Goal: Check status: Check status

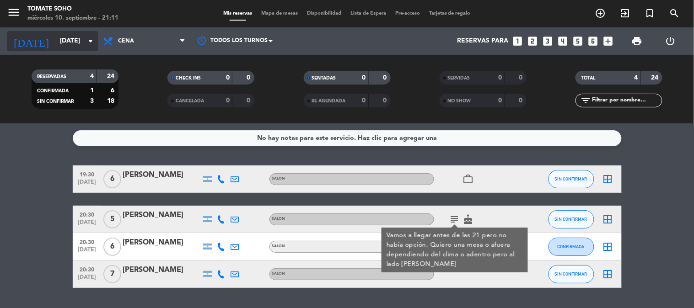
click at [89, 46] on icon "arrow_drop_down" at bounding box center [90, 41] width 11 height 11
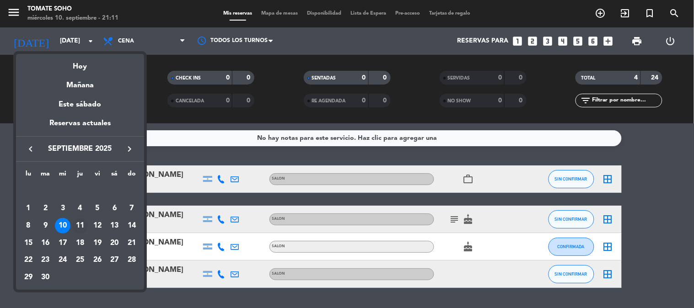
click at [83, 223] on div "11" at bounding box center [80, 226] width 16 height 16
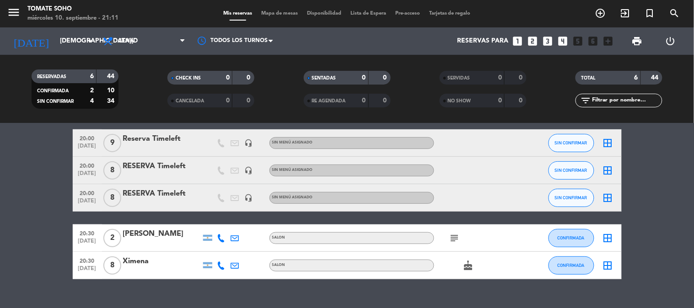
scroll to position [93, 0]
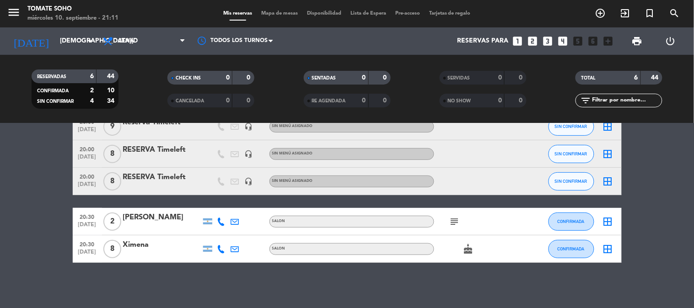
click at [444, 217] on div "subject" at bounding box center [475, 221] width 82 height 27
click at [450, 217] on icon "subject" at bounding box center [454, 221] width 11 height 11
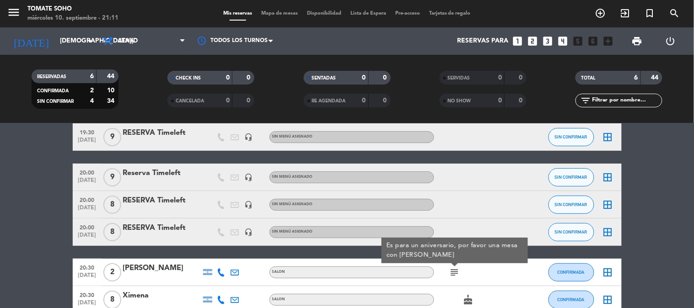
scroll to position [0, 0]
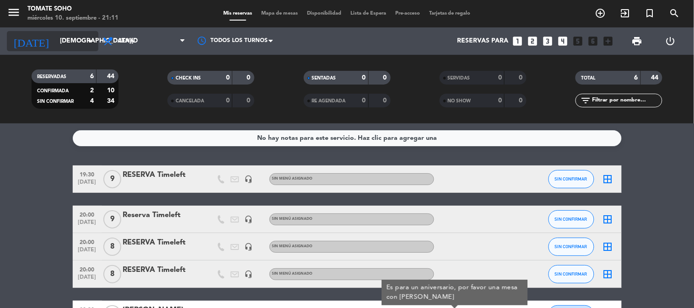
click at [88, 43] on icon "arrow_drop_down" at bounding box center [90, 41] width 11 height 11
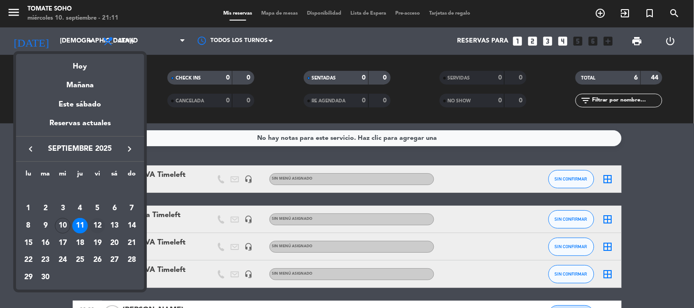
click at [96, 223] on div "12" at bounding box center [98, 226] width 16 height 16
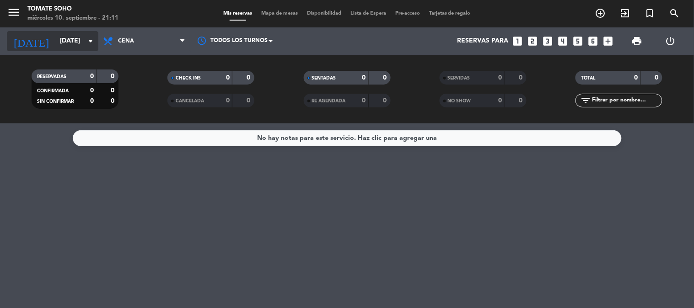
click at [86, 44] on icon "arrow_drop_down" at bounding box center [90, 41] width 11 height 11
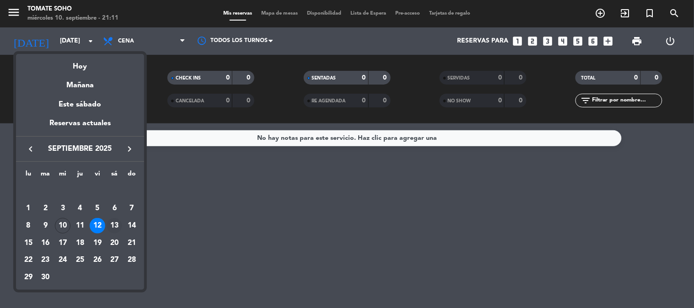
click at [113, 226] on div "13" at bounding box center [115, 226] width 16 height 16
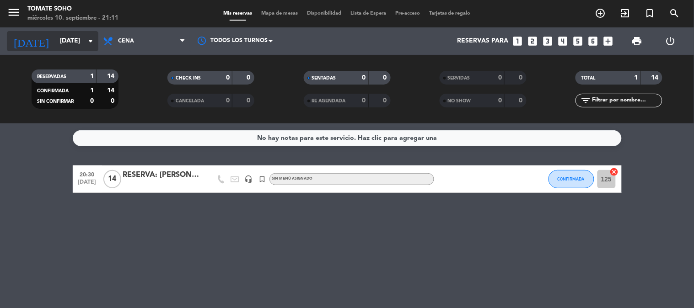
click at [71, 43] on input "[DATE]" at bounding box center [98, 41] width 87 height 16
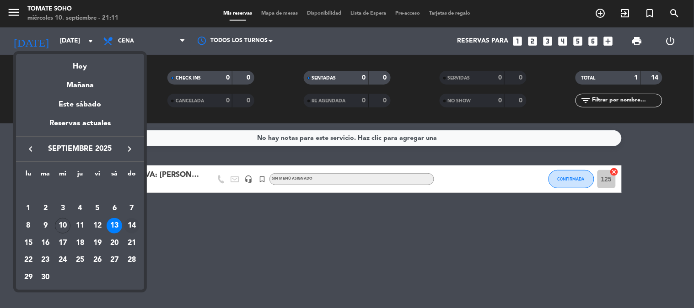
click at [133, 226] on div "14" at bounding box center [132, 226] width 16 height 16
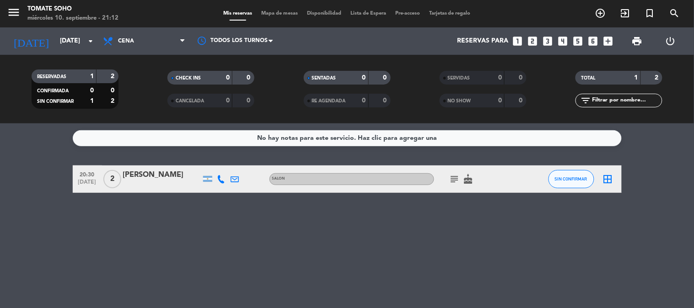
click at [456, 178] on icon "subject" at bounding box center [454, 179] width 11 height 11
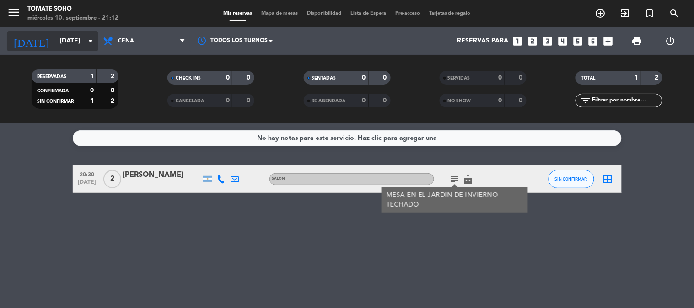
click at [55, 46] on input "[DATE]" at bounding box center [98, 41] width 87 height 16
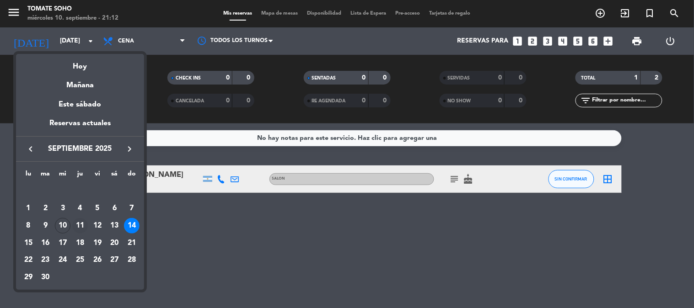
click at [78, 223] on div "11" at bounding box center [80, 226] width 16 height 16
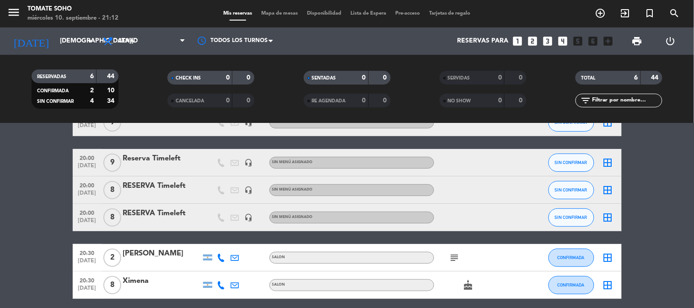
scroll to position [42, 0]
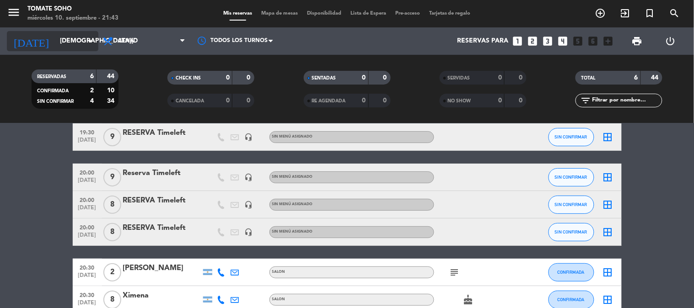
click at [84, 40] on input "[DEMOGRAPHIC_DATA][DATE]" at bounding box center [98, 41] width 87 height 16
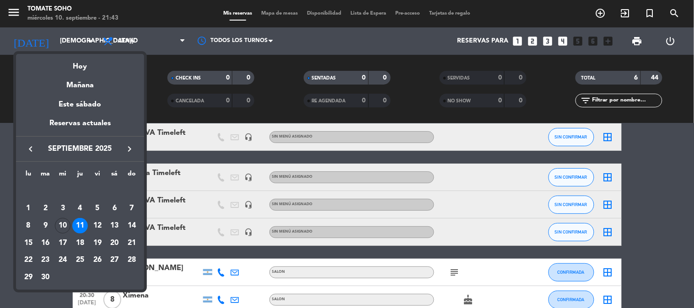
click at [65, 221] on div "10" at bounding box center [63, 226] width 16 height 16
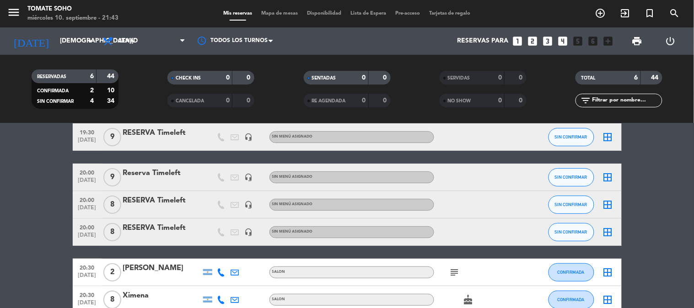
type input "[DATE]"
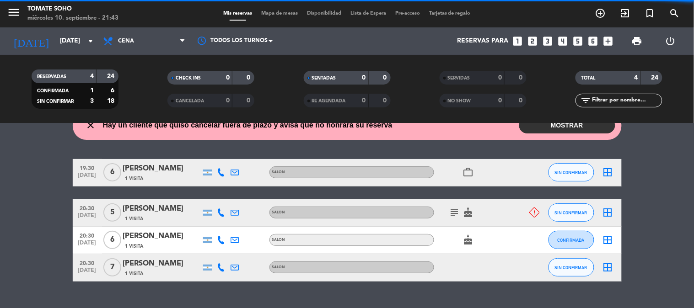
scroll to position [61, 0]
